Goal: Task Accomplishment & Management: Complete application form

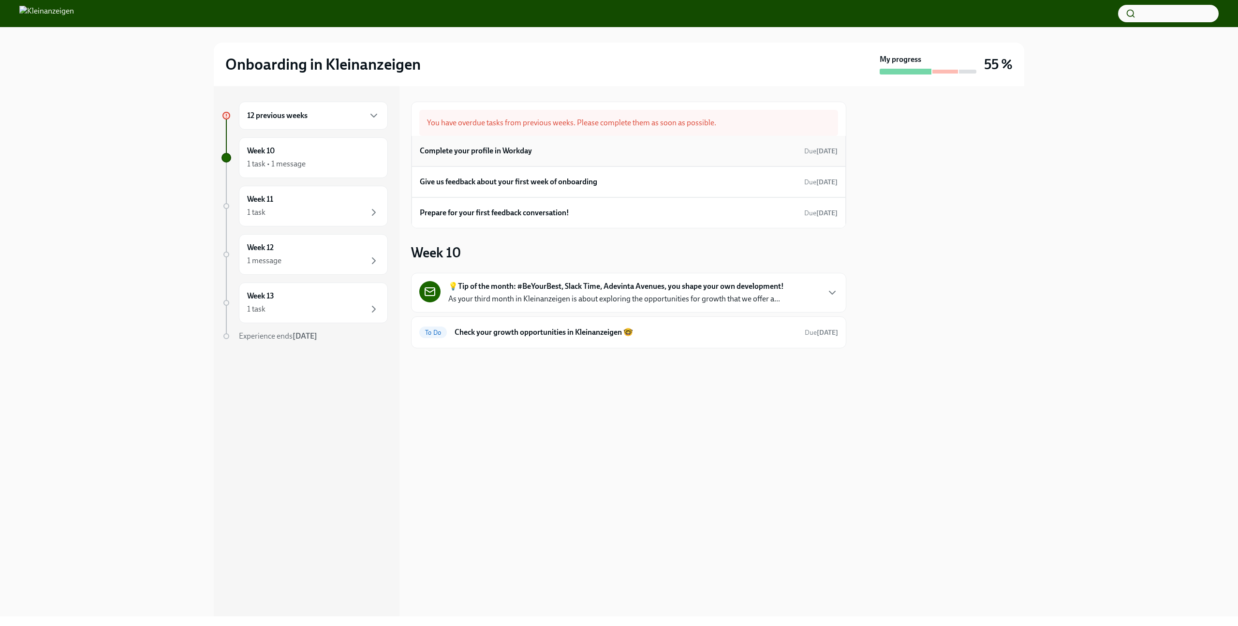
click at [568, 148] on div "Complete your profile in Workday Due [DATE]" at bounding box center [629, 151] width 418 height 15
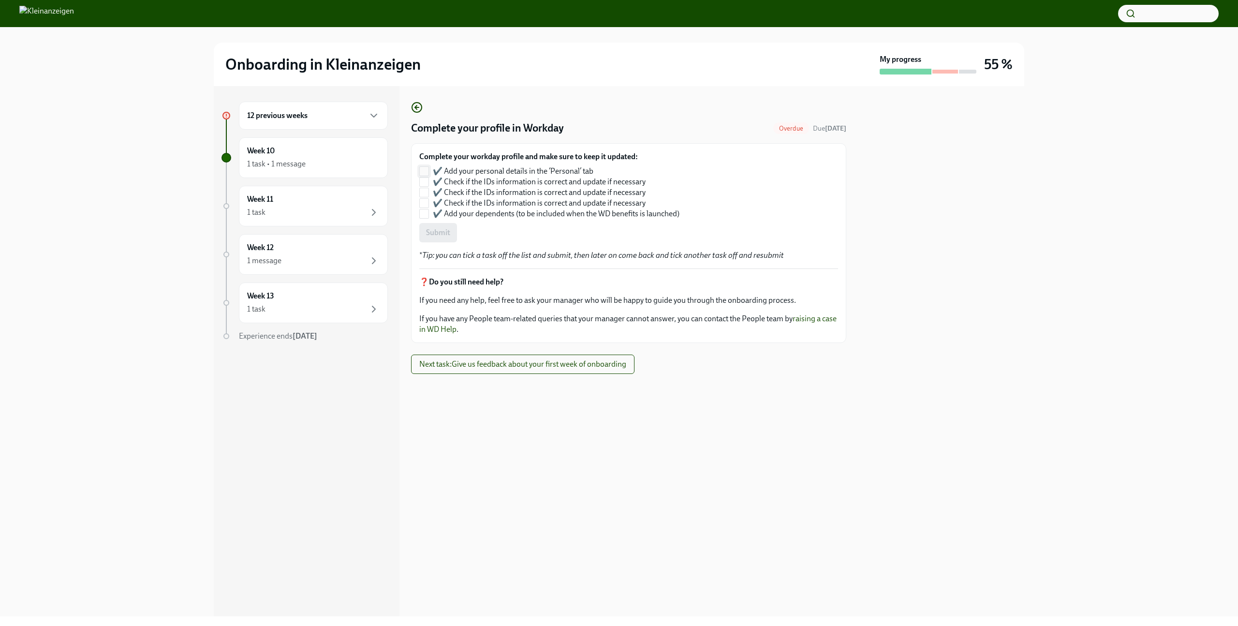
click at [425, 168] on input "✔️ Add your personal details in the ‘Personal’ tab" at bounding box center [424, 171] width 9 height 9
checkbox input "true"
click at [427, 181] on input "✔️ Check if the IDs information is correct and update if necessary" at bounding box center [424, 181] width 9 height 9
checkbox input "true"
click at [425, 194] on input "✔️ Check if the IDs information is correct and update if necessary" at bounding box center [424, 192] width 9 height 9
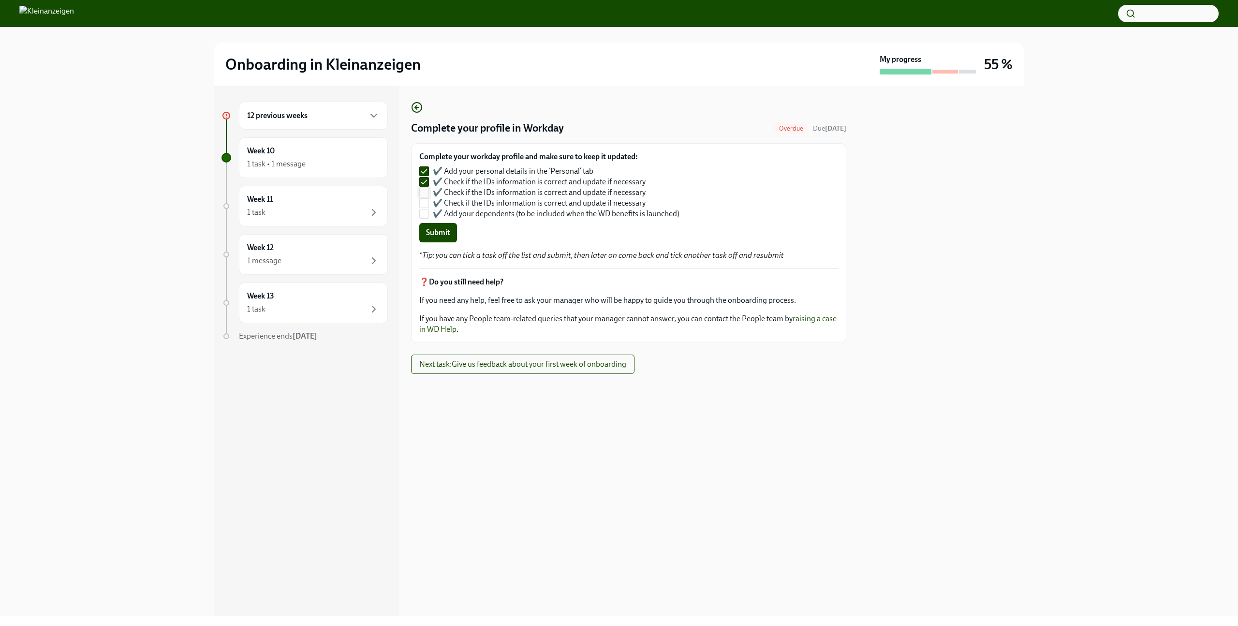
checkbox input "true"
click at [425, 207] on input "✔️ Check if the IDs information is correct and update if necessary" at bounding box center [424, 203] width 9 height 9
checkbox input "true"
click at [425, 218] on input "✔️ Add your dependents (to be included when the WD benefits is launched)" at bounding box center [424, 213] width 9 height 9
checkbox input "true"
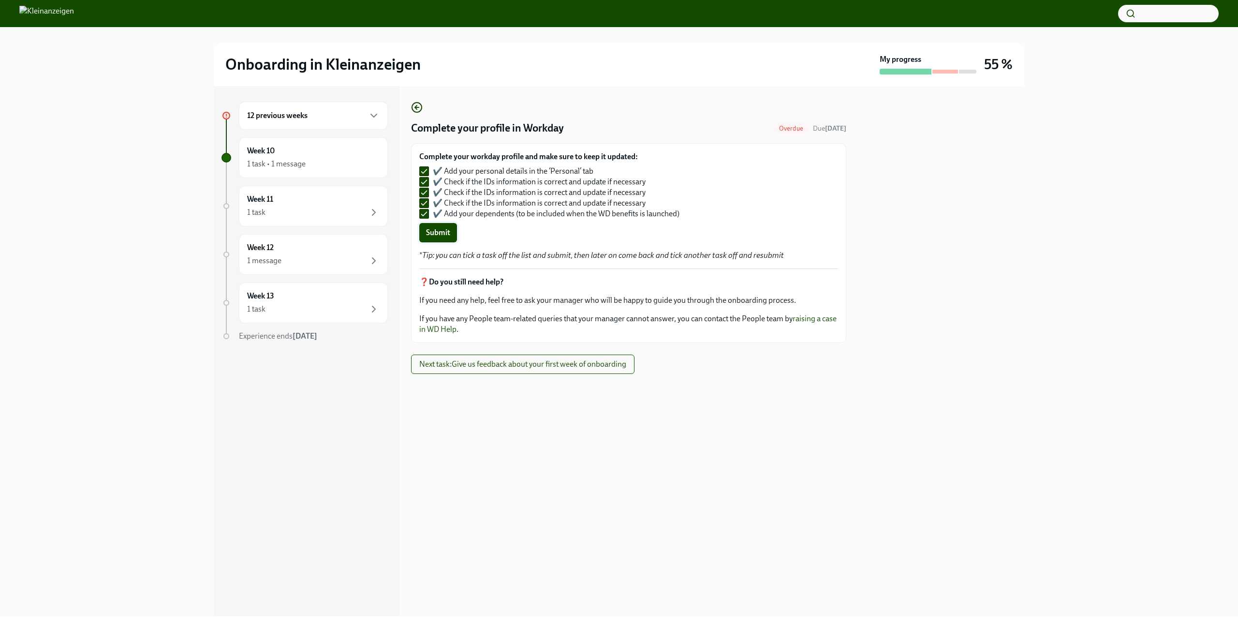
click at [442, 228] on span "Submit" at bounding box center [438, 233] width 24 height 10
checkbox input "false"
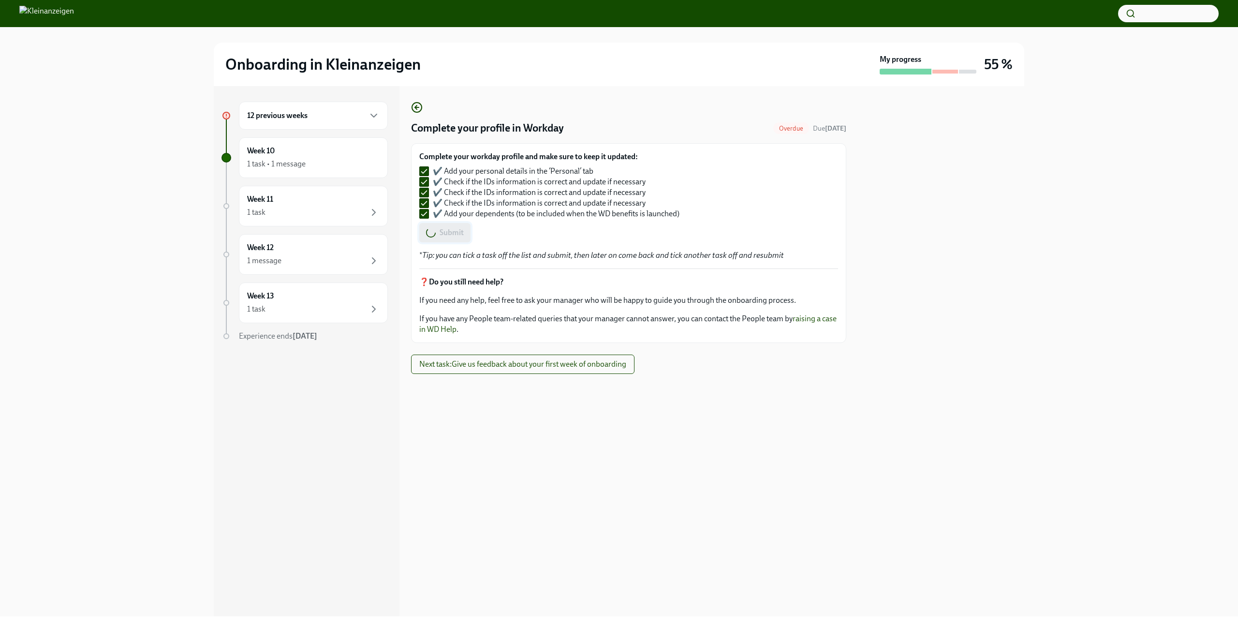
checkbox input "false"
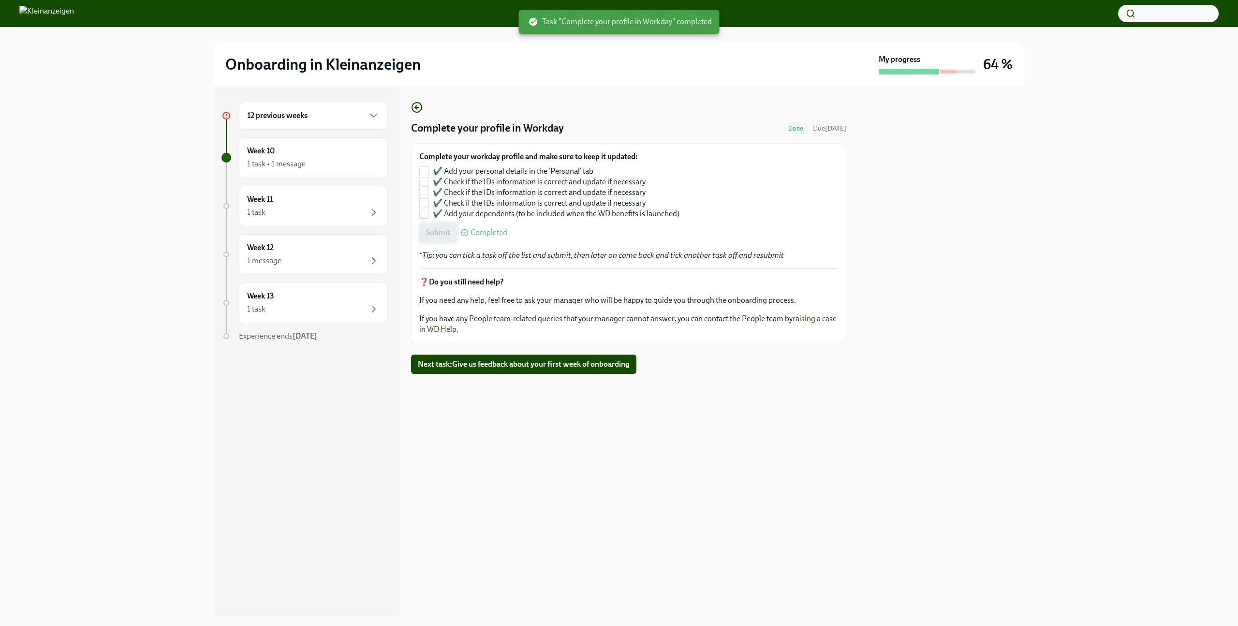
checkbox input "true"
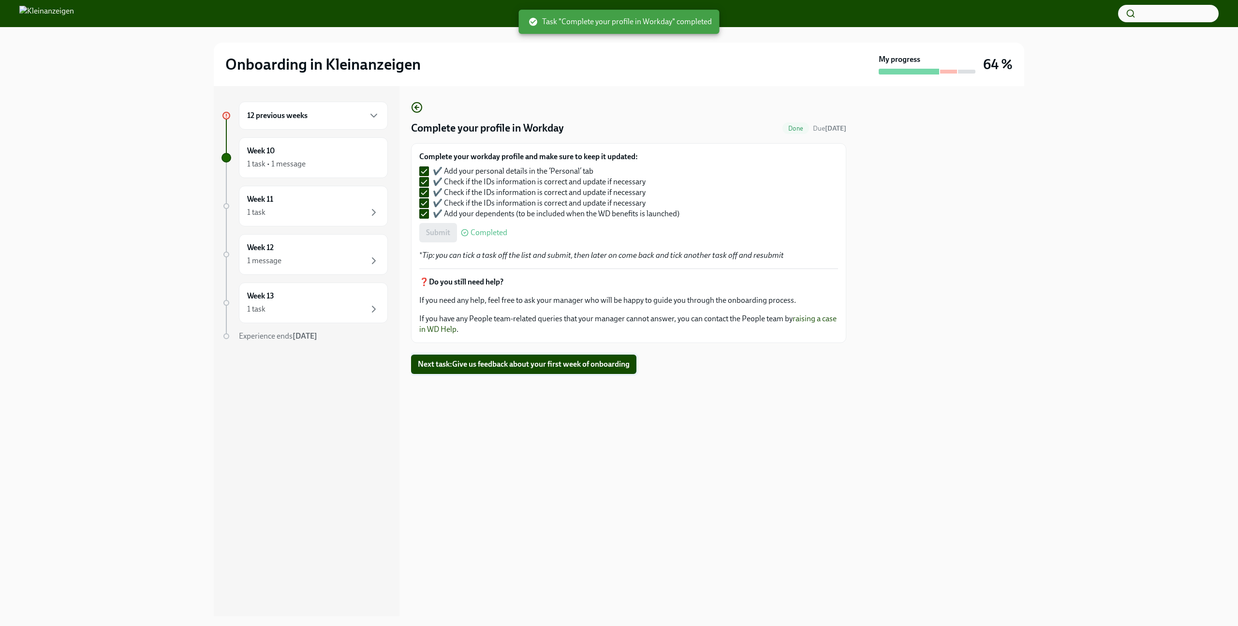
click at [464, 362] on span "Next task : Give us feedback about your first week of onboarding" at bounding box center [524, 364] width 212 height 10
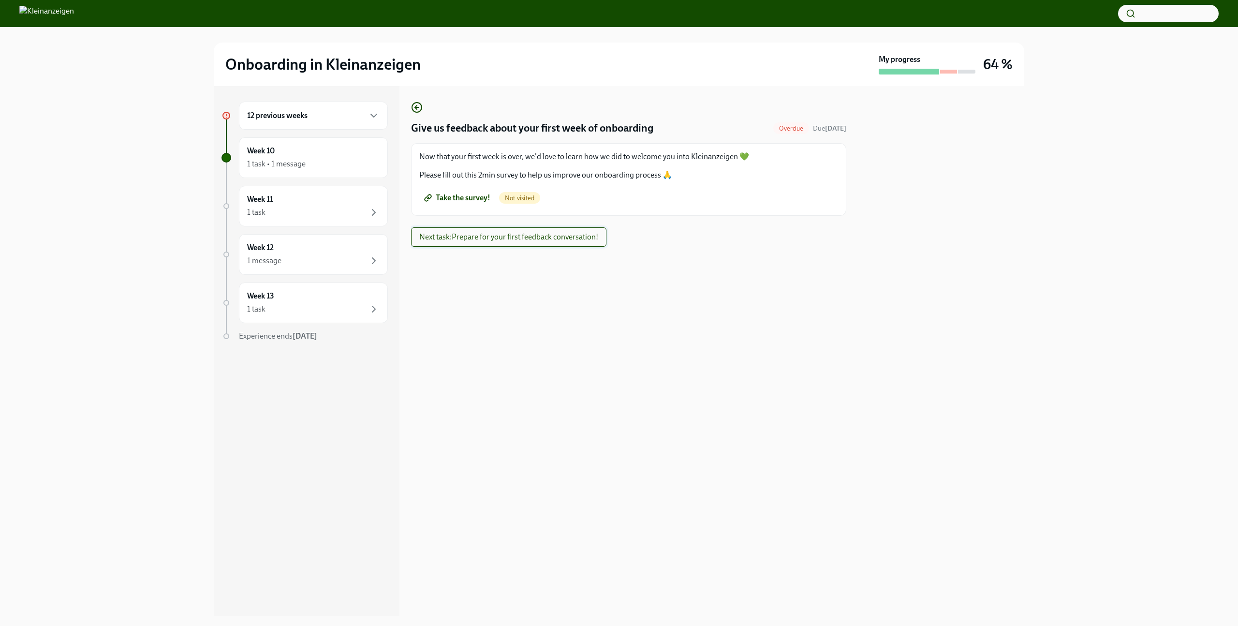
click at [502, 235] on span "Next task : Prepare for your first feedback conversation!" at bounding box center [508, 237] width 179 height 10
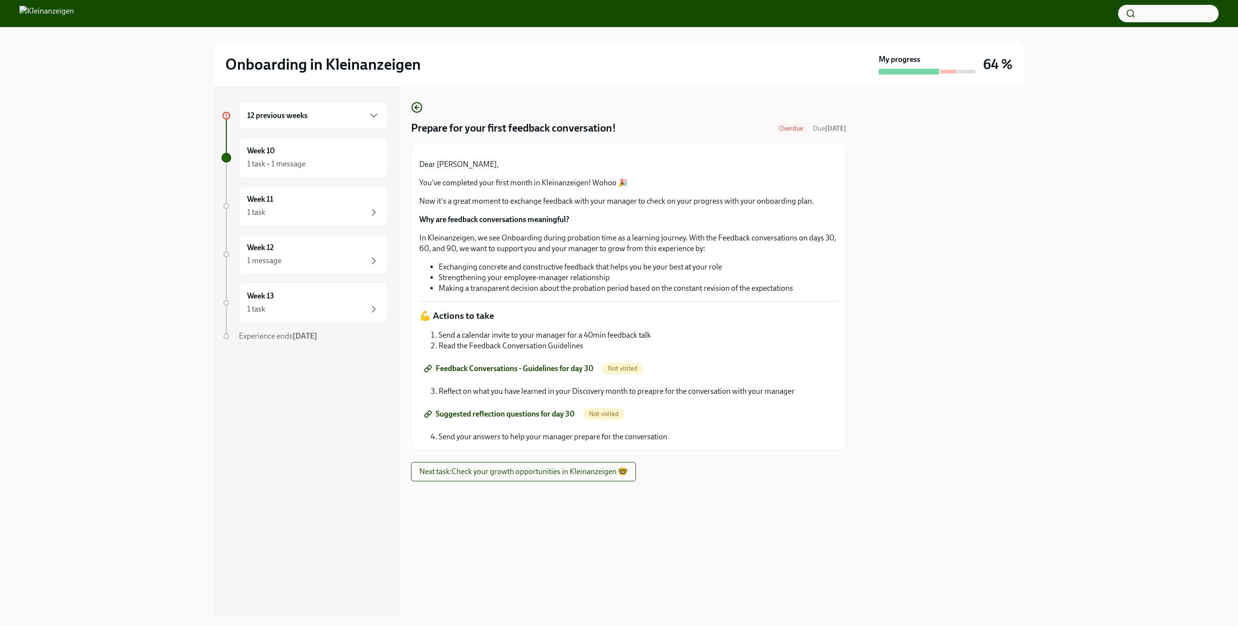
scroll to position [10, 0]
click at [533, 373] on span "Feedback Conversations - Guidelines for day 30" at bounding box center [509, 369] width 167 height 10
click at [513, 419] on span "Suggested reflection questions for day 30" at bounding box center [500, 414] width 148 height 10
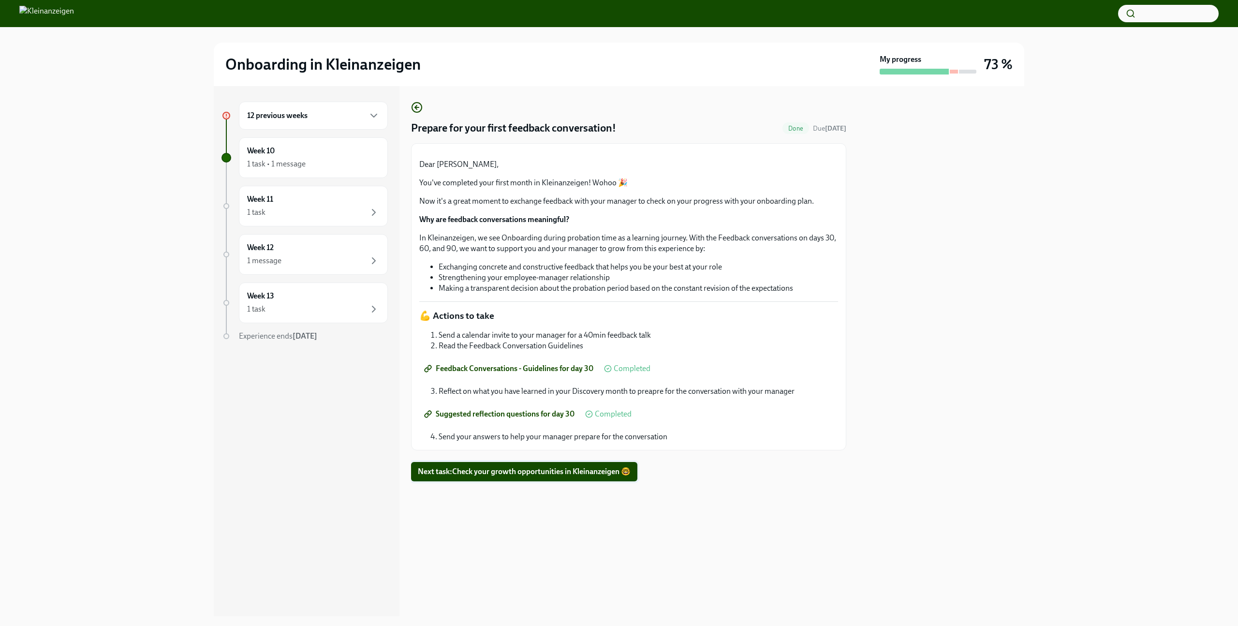
click at [520, 476] on span "Next task : Check your growth opportunities in Kleinanzeigen 🤓" at bounding box center [524, 472] width 213 height 10
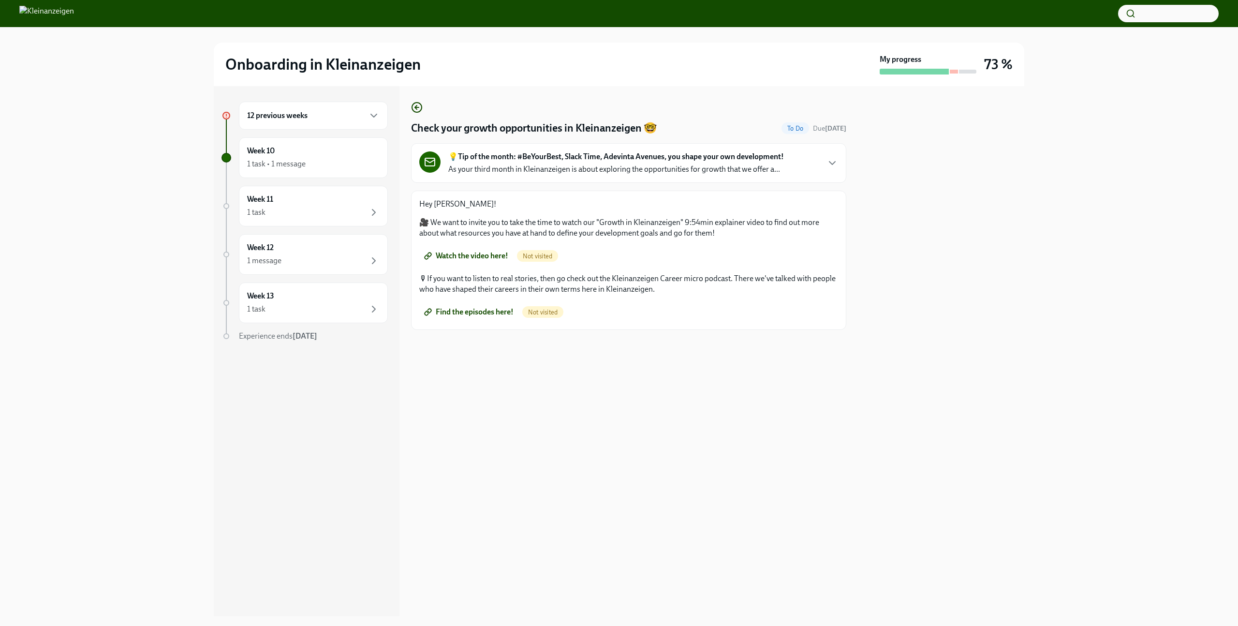
click at [487, 252] on span "Watch the video here!" at bounding box center [467, 256] width 82 height 10
click at [539, 312] on span "Not visited" at bounding box center [542, 312] width 41 height 7
click at [545, 311] on span "Not visited" at bounding box center [542, 312] width 41 height 7
click at [496, 308] on span "Find the episodes here!" at bounding box center [470, 312] width 88 height 10
click at [327, 246] on div "Week 12 1 message" at bounding box center [313, 254] width 132 height 24
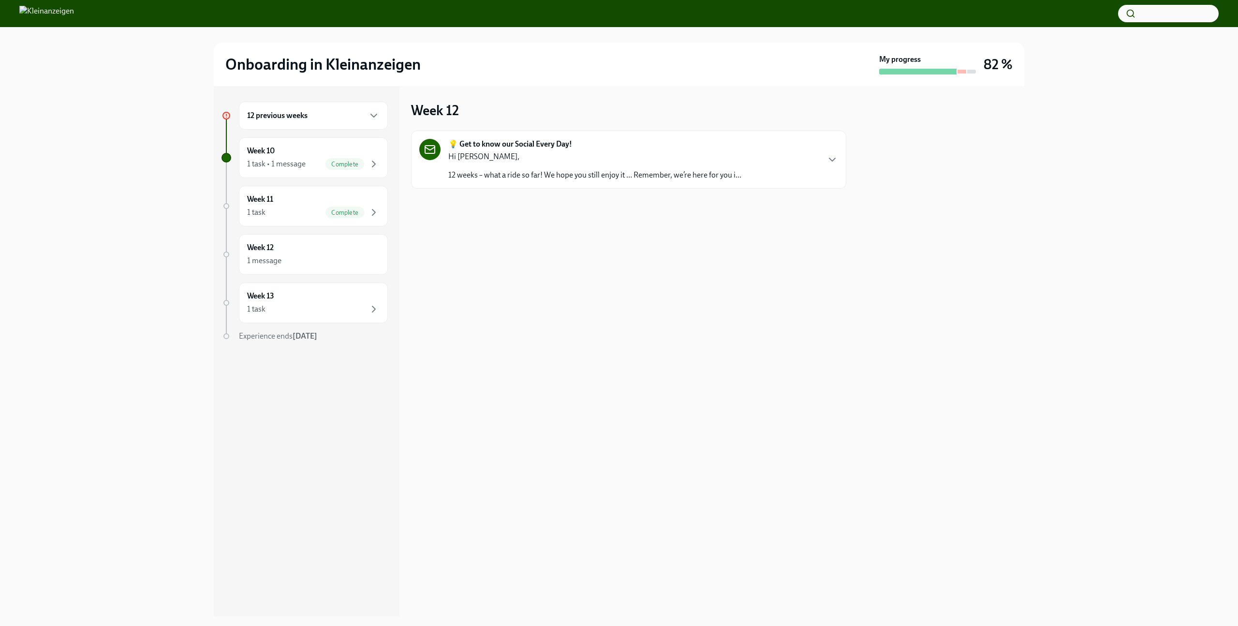
click at [571, 179] on p "12 weeks – what a ride so far! We hope you still enjoy it … Remember, we’re her…" at bounding box center [594, 175] width 293 height 11
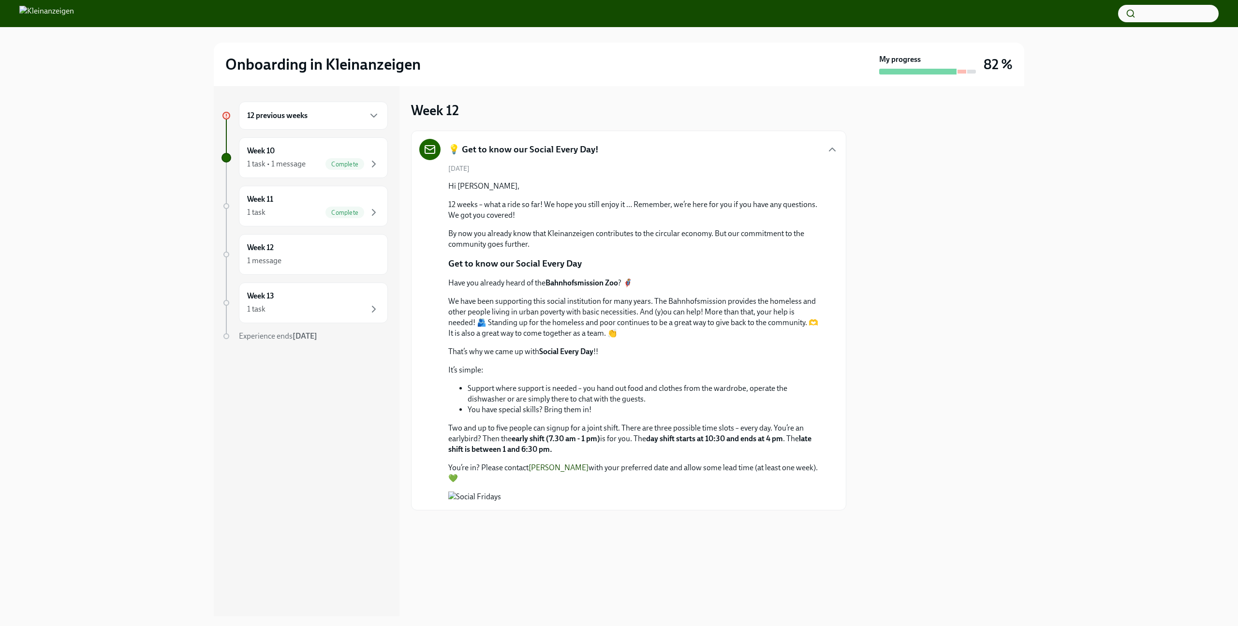
scroll to position [153, 0]
click at [316, 256] on div "1 message" at bounding box center [313, 261] width 132 height 12
click at [314, 299] on div "Week 13 1 task" at bounding box center [313, 303] width 132 height 24
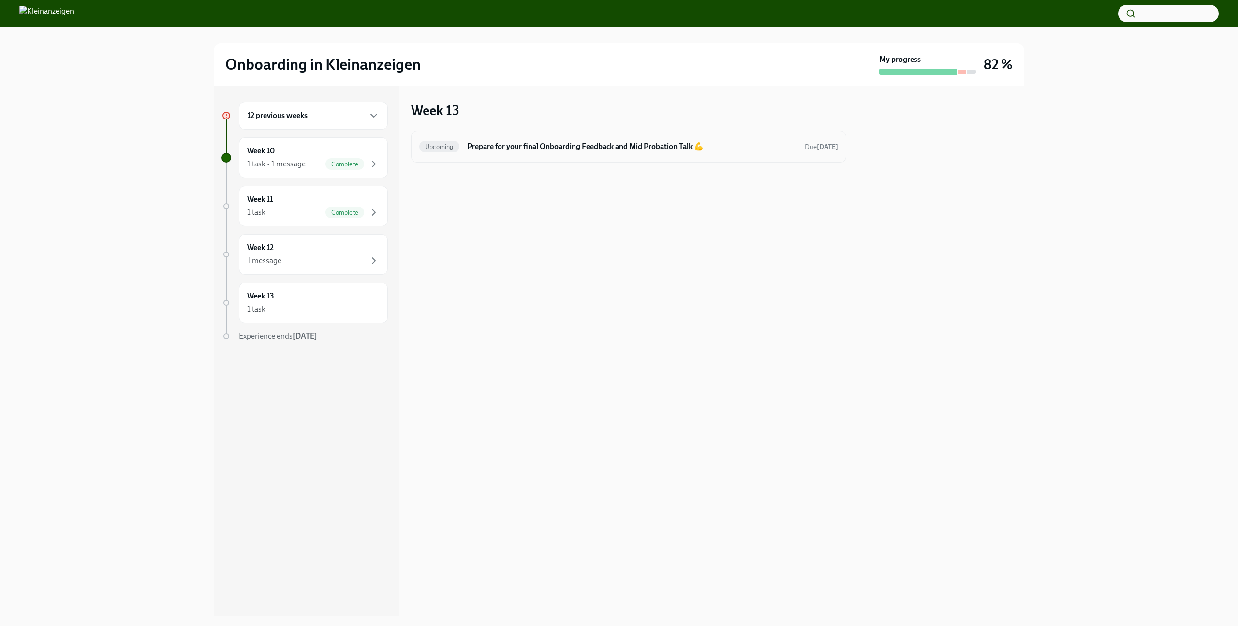
click at [586, 149] on h6 "Prepare for your final Onboarding Feedback and Mid Probation Talk 💪" at bounding box center [632, 146] width 330 height 11
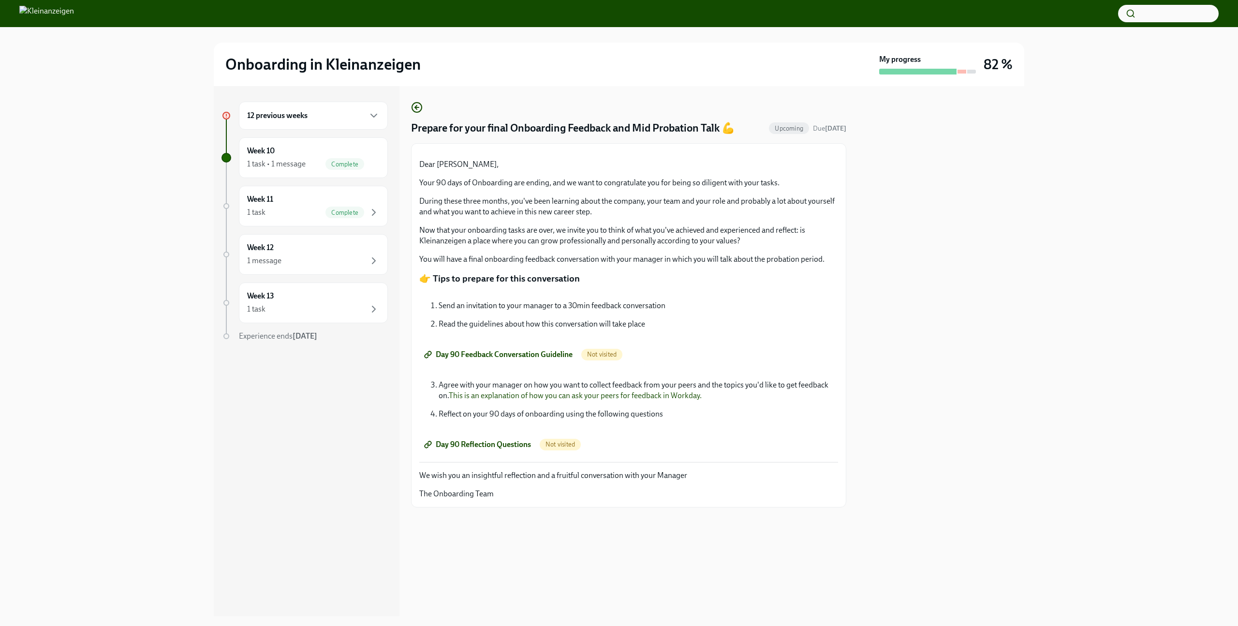
scroll to position [28, 0]
click at [324, 255] on div "1 message" at bounding box center [313, 261] width 132 height 12
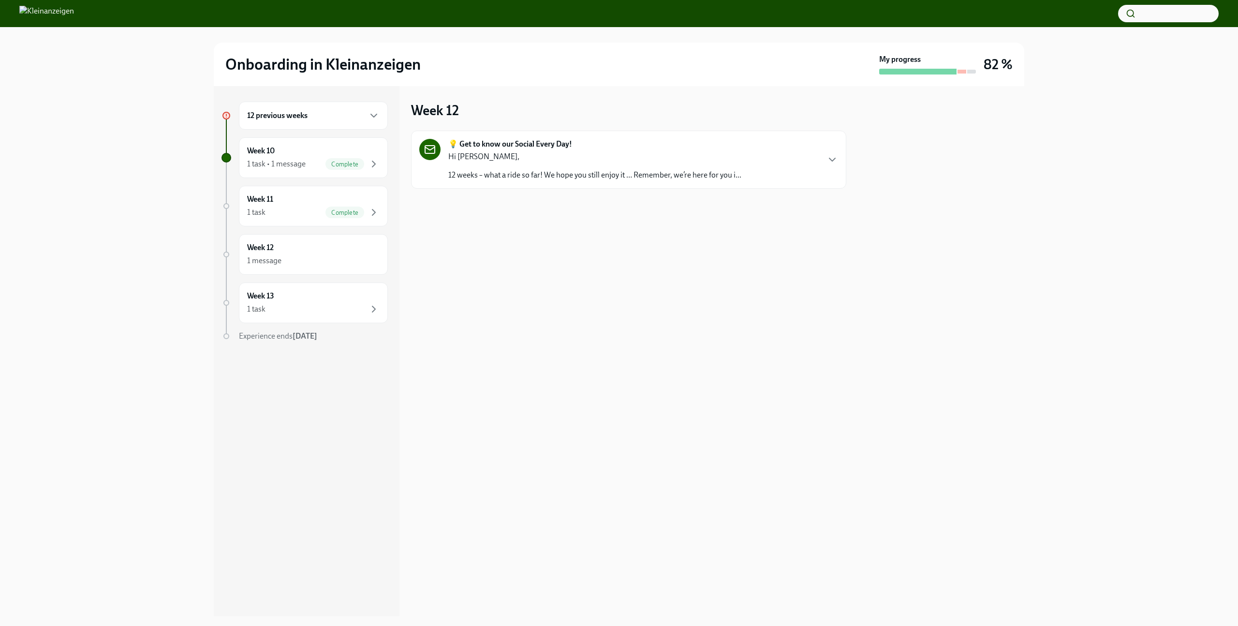
click at [570, 162] on div "Hi [PERSON_NAME], 12 weeks – what a ride so far! We hope you still enjoy it … R…" at bounding box center [594, 165] width 293 height 29
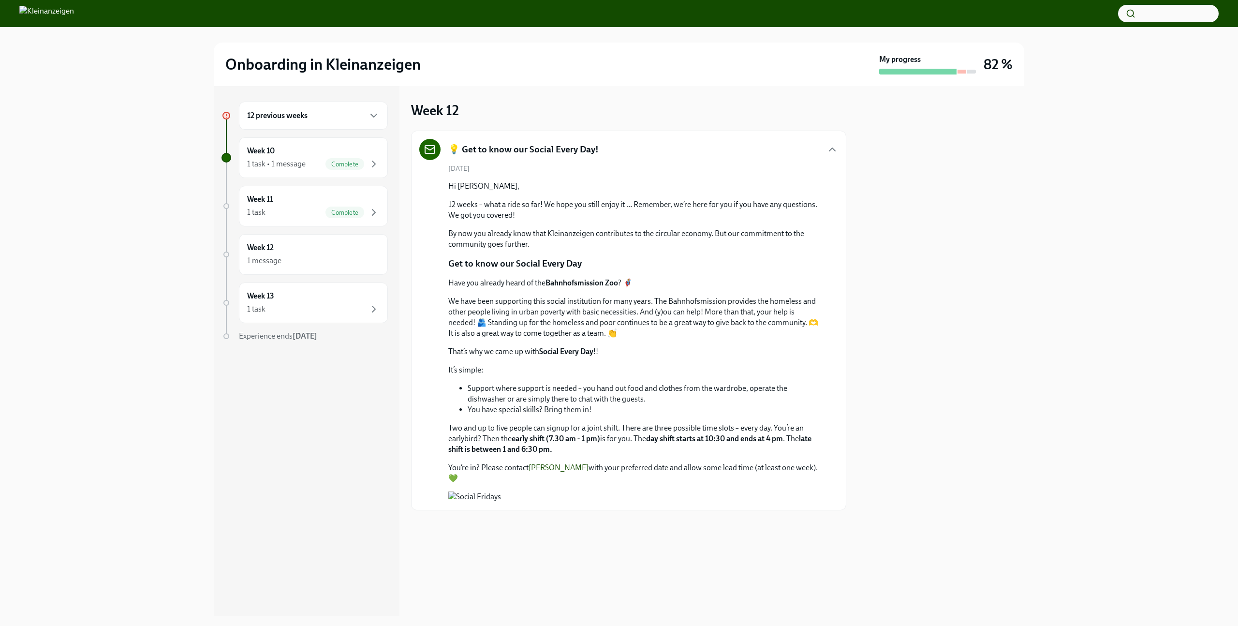
scroll to position [153, 0]
click at [966, 74] on div at bounding box center [927, 72] width 97 height 6
click at [558, 463] on link "[PERSON_NAME]" at bounding box center [559, 467] width 60 height 9
